Goal: Transaction & Acquisition: Purchase product/service

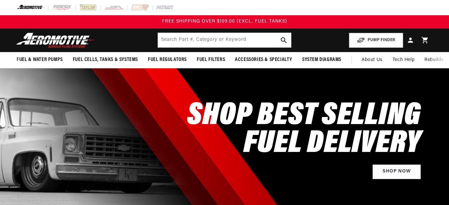
click at [139, 112] on div "SHOP BEST SELLING FUEL DELIVERY Shop Now" at bounding box center [224, 137] width 415 height 139
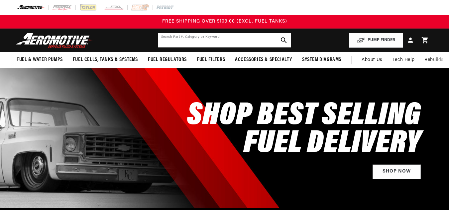
click at [184, 39] on input "text" at bounding box center [224, 40] width 133 height 15
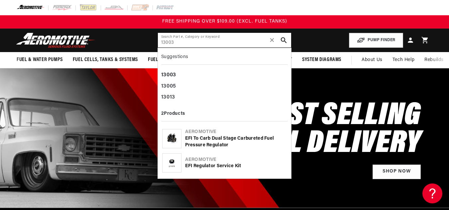
type input "13003"
click at [206, 165] on div "EFI Regulator Service Kit" at bounding box center [236, 166] width 102 height 7
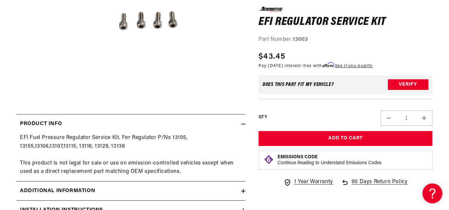
scroll to position [204, 0]
